Goal: Task Accomplishment & Management: Contribute content

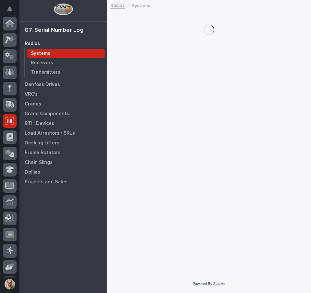
scroll to position [80, 0]
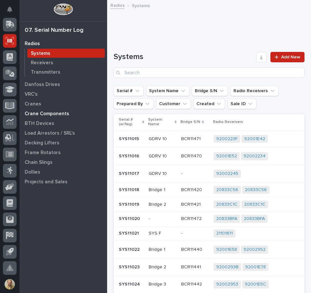
click at [56, 113] on p "Crane Components" at bounding box center [47, 114] width 44 height 6
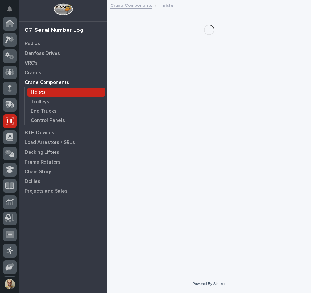
scroll to position [80, 0]
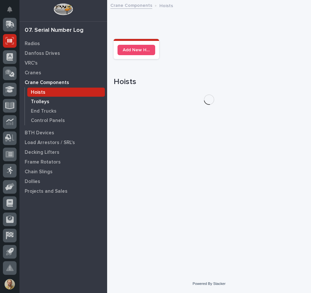
click at [41, 101] on p "Trolleys" at bounding box center [40, 102] width 18 height 6
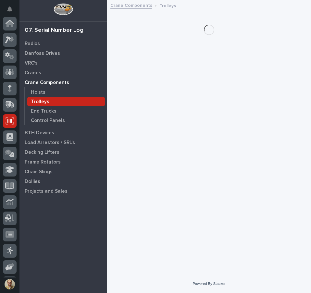
scroll to position [80, 0]
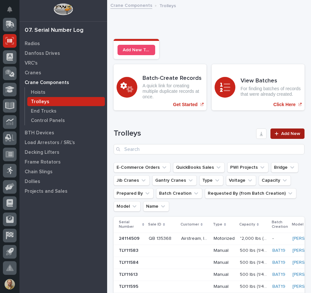
click at [285, 133] on span "Add New" at bounding box center [290, 133] width 19 height 5
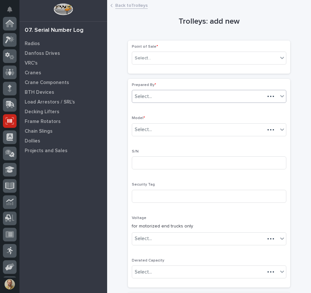
scroll to position [80, 0]
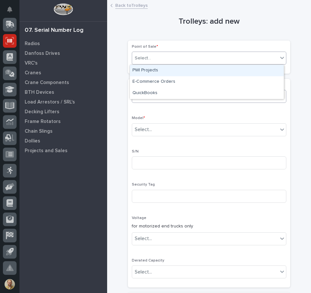
click at [178, 57] on div "Select..." at bounding box center [205, 58] width 146 height 11
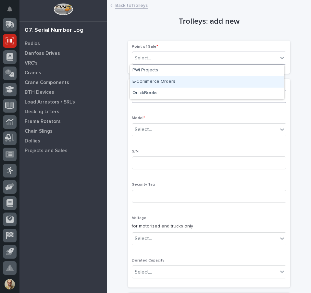
click at [164, 81] on div "E-Commerce Orders" at bounding box center [207, 81] width 154 height 11
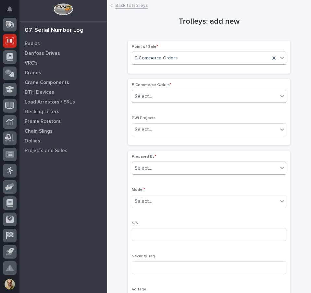
click at [147, 96] on div "Select..." at bounding box center [143, 96] width 17 height 7
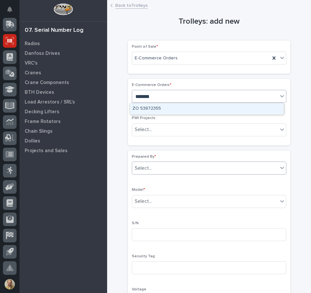
type input "********"
click at [157, 105] on div "ZO 53872355" at bounding box center [207, 108] width 154 height 11
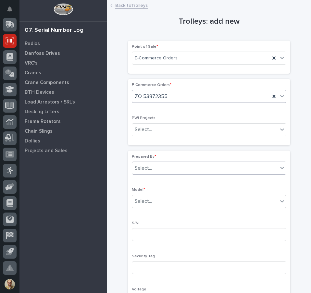
click at [165, 166] on div "Select..." at bounding box center [205, 168] width 146 height 11
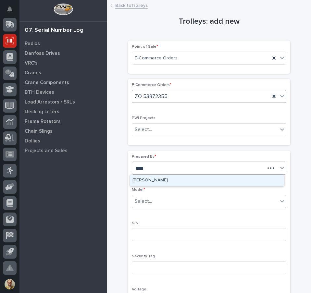
type input "*****"
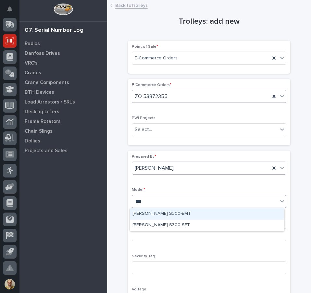
type input "****"
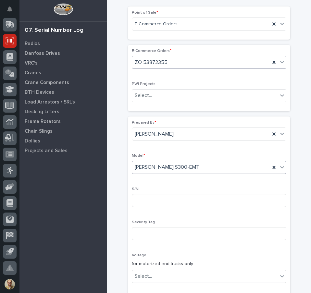
scroll to position [65, 0]
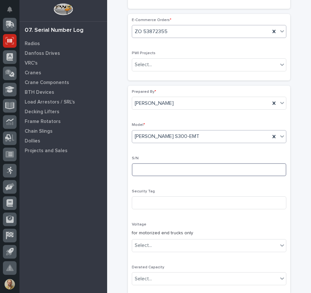
click at [158, 173] on input at bounding box center [209, 169] width 154 height 13
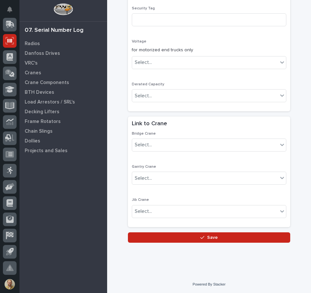
scroll to position [248, 0]
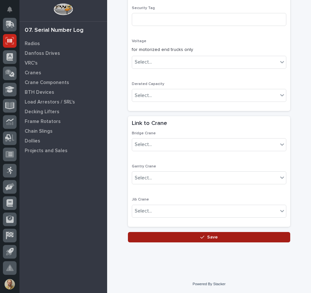
type input "TYL10383"
click at [195, 233] on button "Save" at bounding box center [209, 237] width 162 height 10
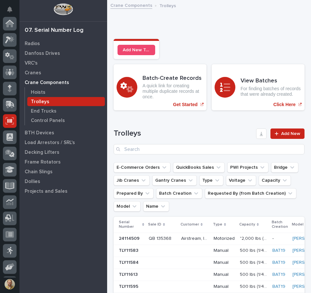
scroll to position [80, 0]
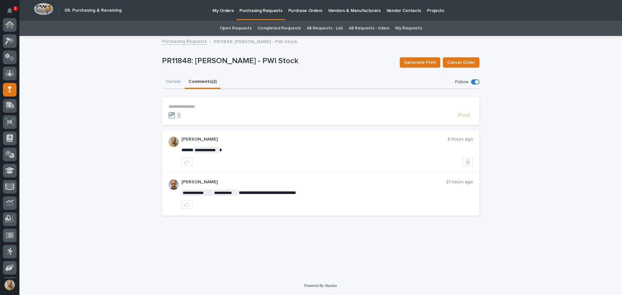
scroll to position [65, 0]
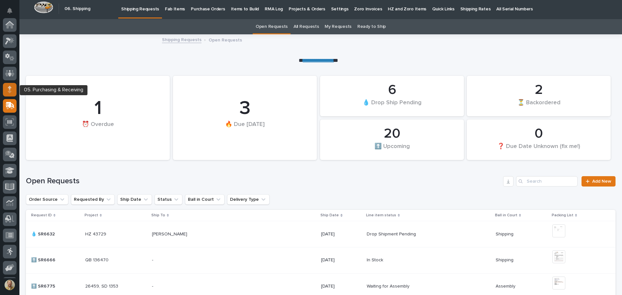
click at [6, 90] on div at bounding box center [10, 90] width 14 height 14
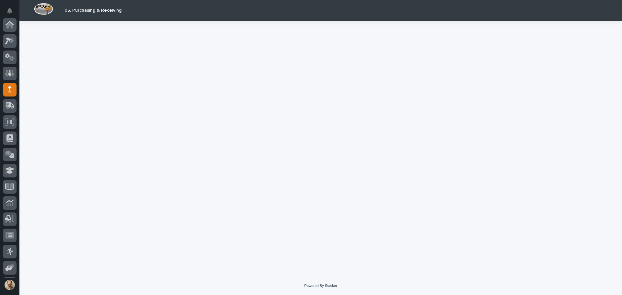
scroll to position [65, 0]
